Goal: Find specific page/section: Find specific page/section

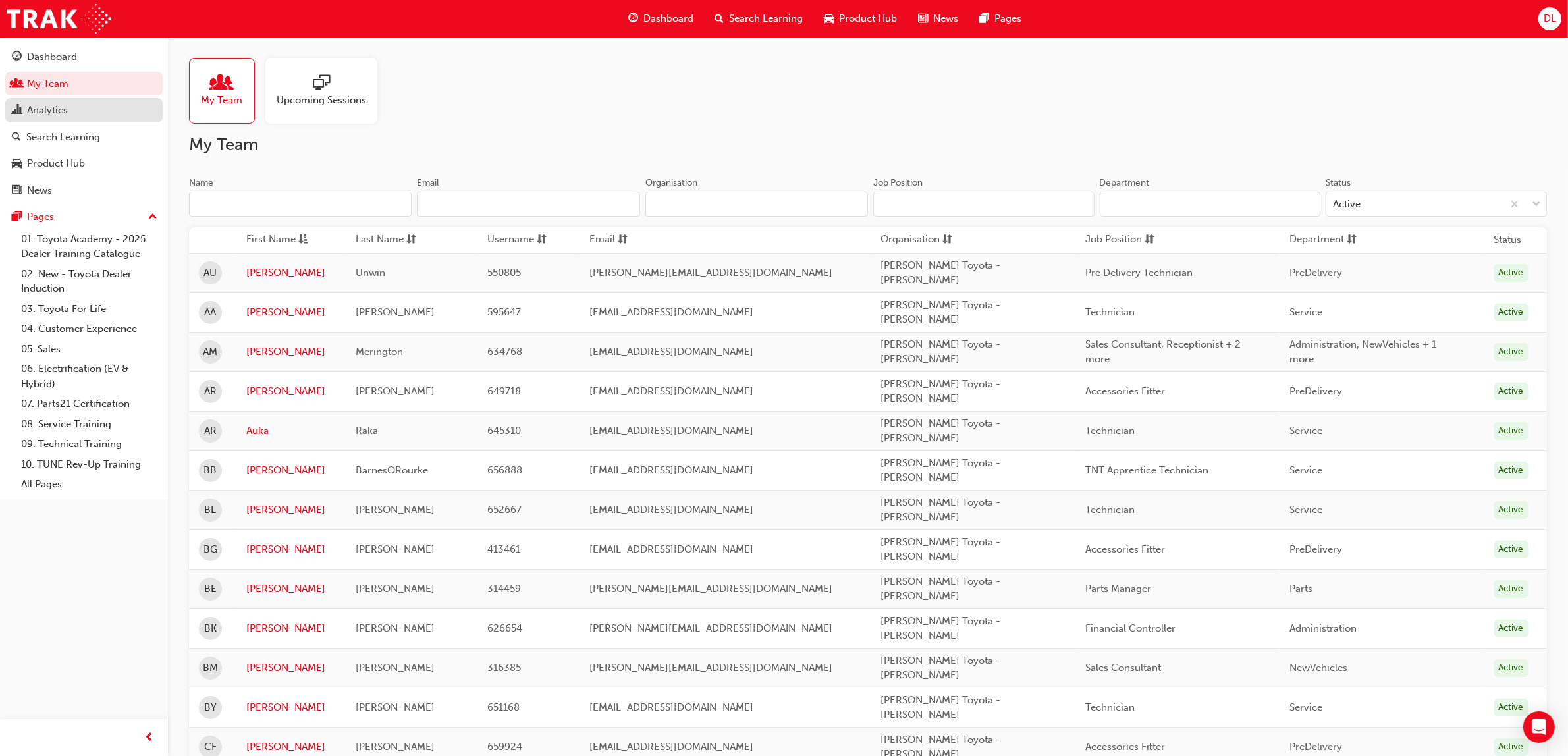
click at [38, 106] on div "Analytics" at bounding box center [47, 110] width 41 height 15
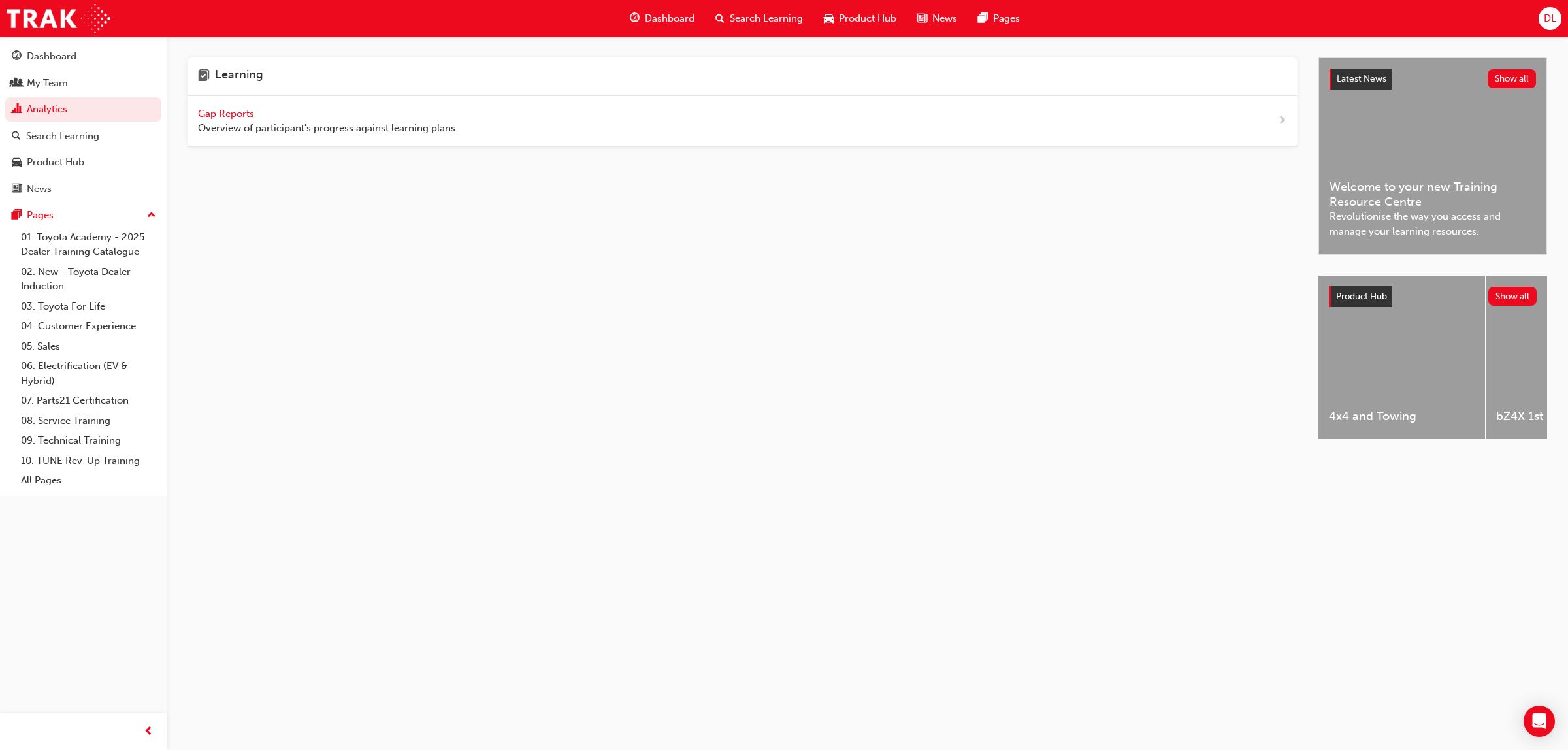
click at [240, 105] on div "Gap Reports Overview of participant's progress against learning plans." at bounding box center [742, 122] width 1110 height 51
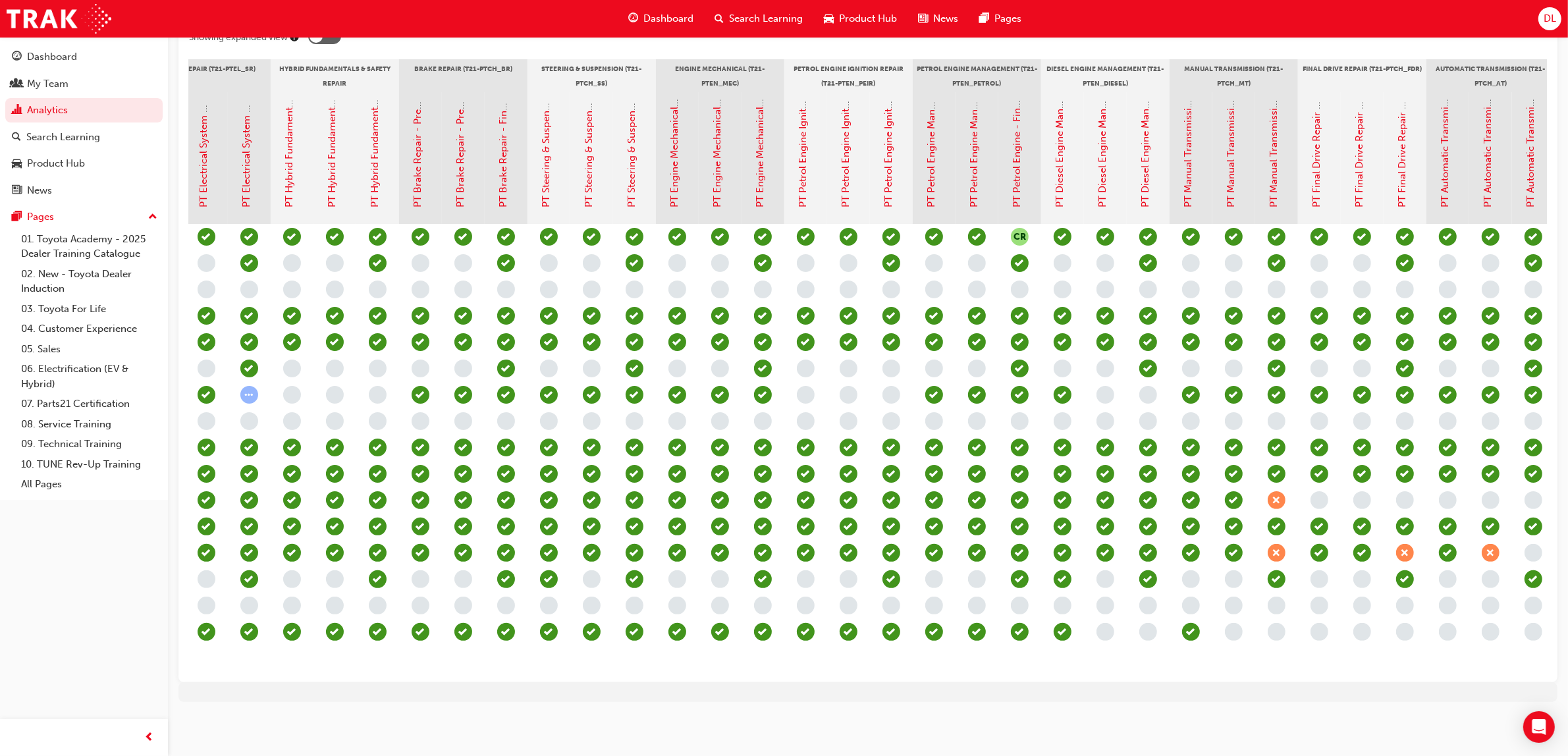
scroll to position [0, 525]
